Goal: Transaction & Acquisition: Purchase product/service

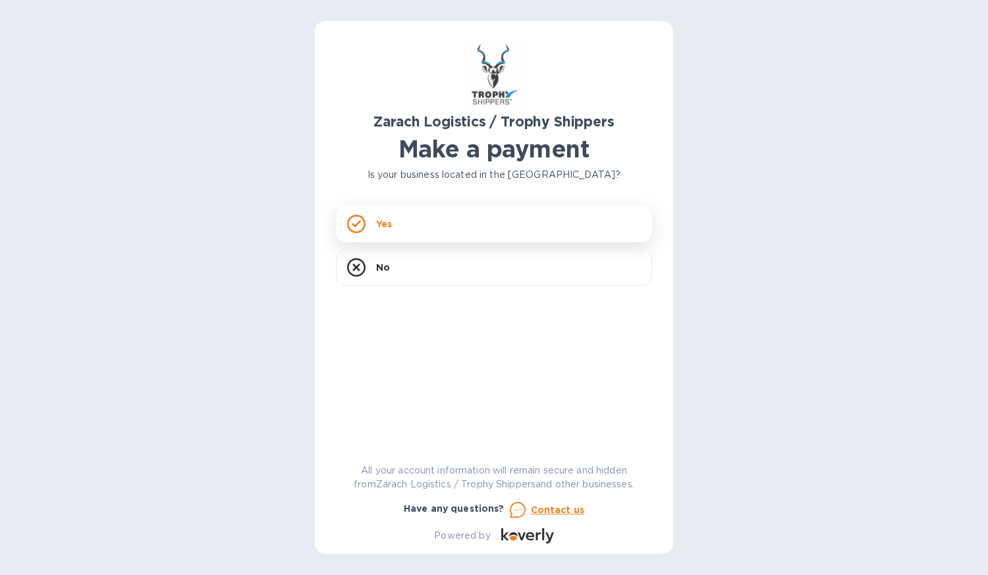
click at [535, 225] on div "Yes" at bounding box center [494, 224] width 316 height 37
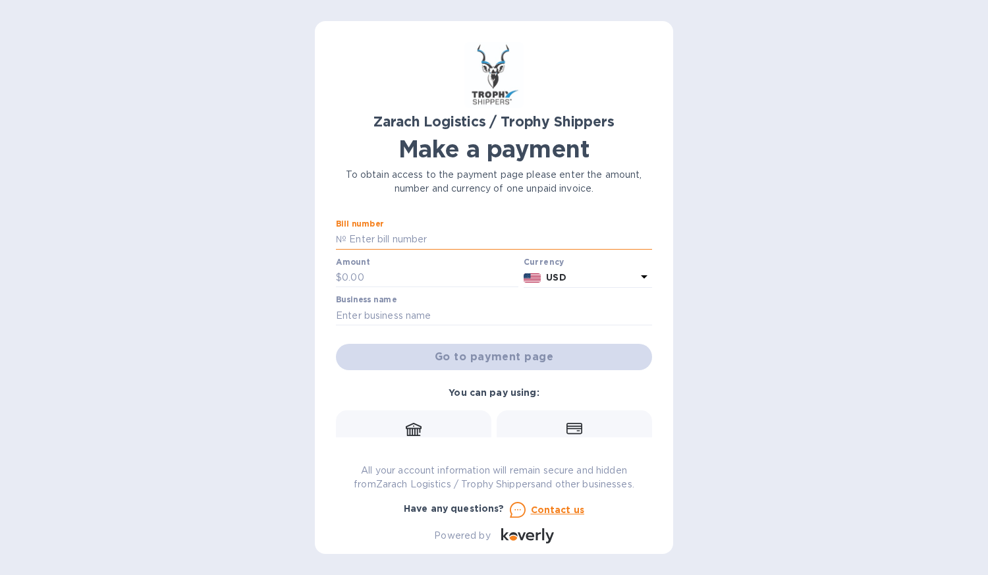
click at [398, 240] on input "text" at bounding box center [499, 240] width 306 height 20
type input "B00175306"
click at [364, 277] on input "text" at bounding box center [430, 278] width 177 height 20
type input "1,105.00"
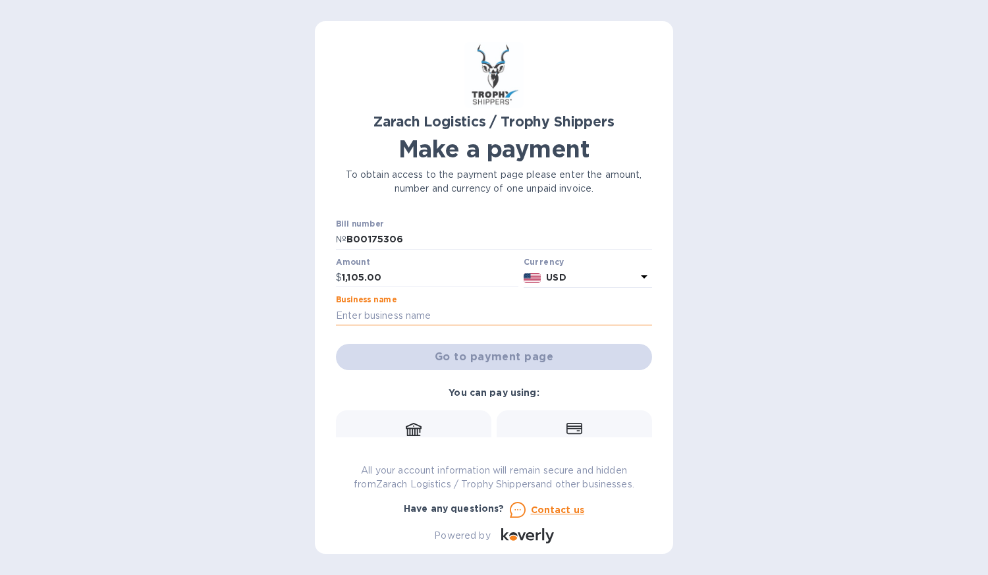
click at [398, 314] on input "text" at bounding box center [494, 316] width 316 height 20
type input "[PERSON_NAME]"
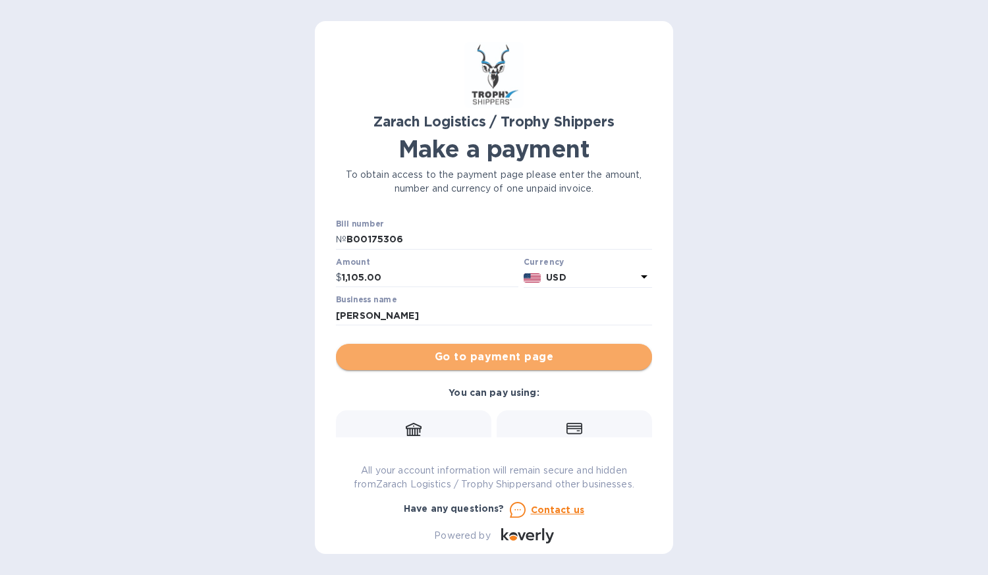
click at [501, 362] on span "Go to payment page" at bounding box center [493, 357] width 295 height 16
